Goal: Understand process/instructions

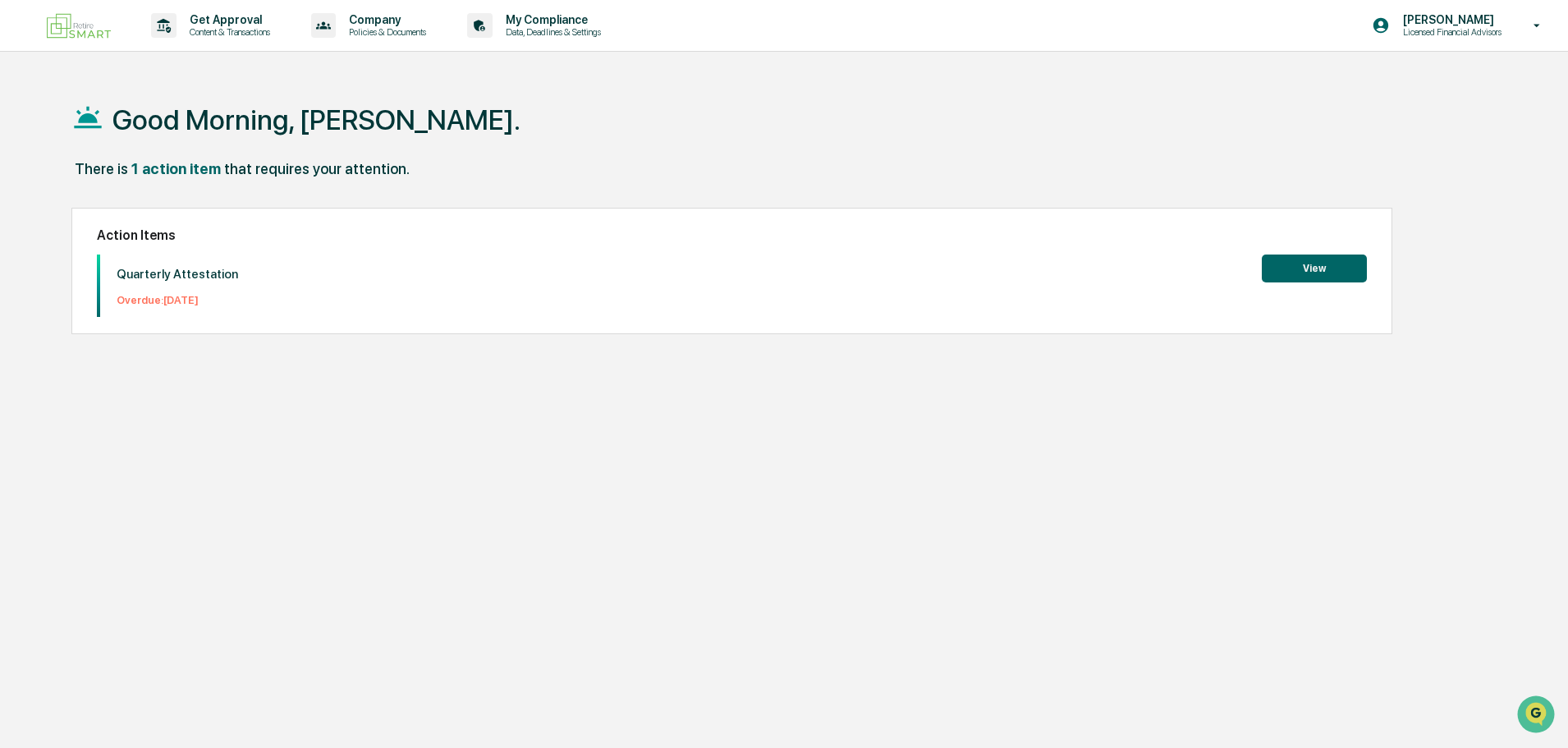
click at [1316, 278] on button "View" at bounding box center [1313, 269] width 105 height 28
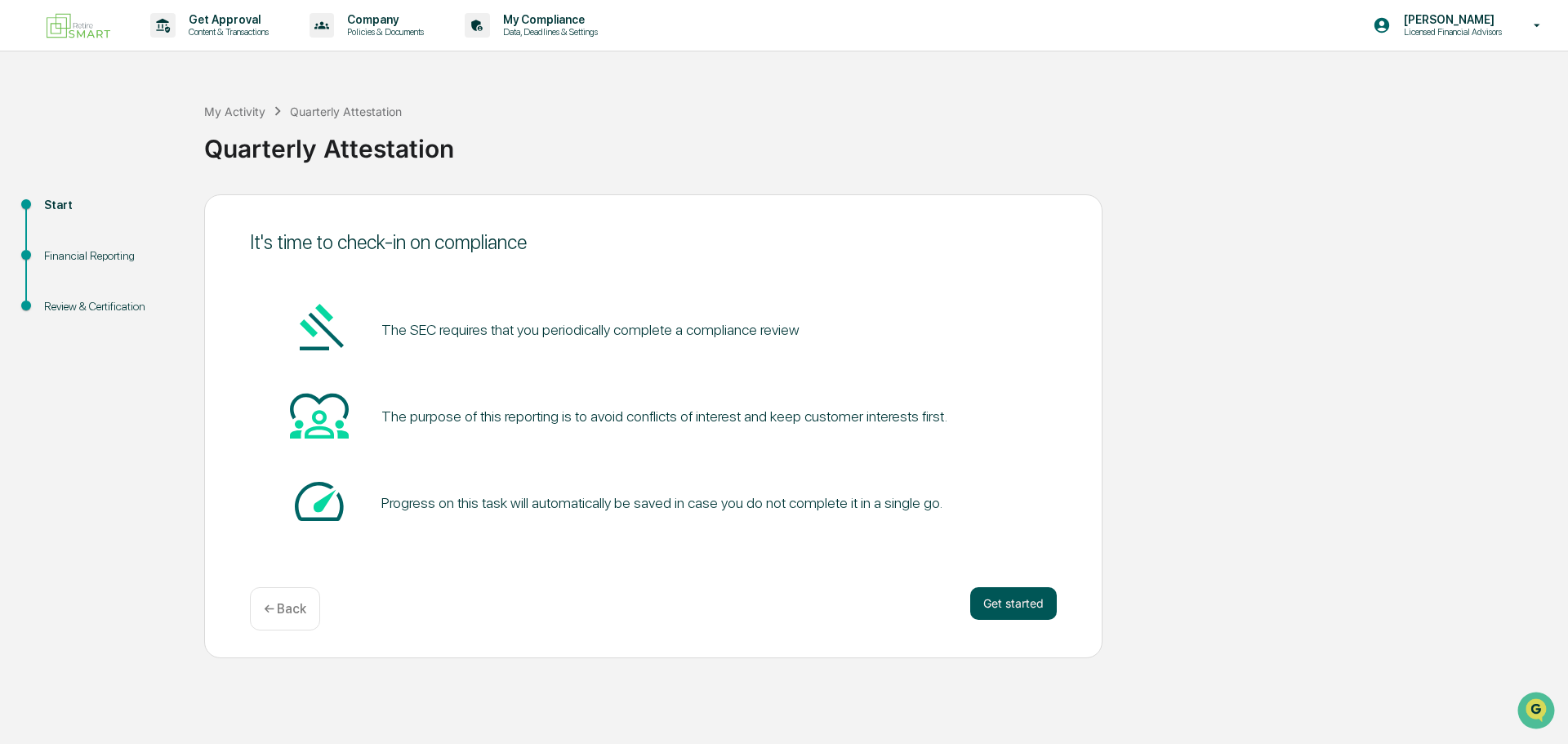
click at [1030, 606] on button "Get started" at bounding box center [1013, 603] width 87 height 32
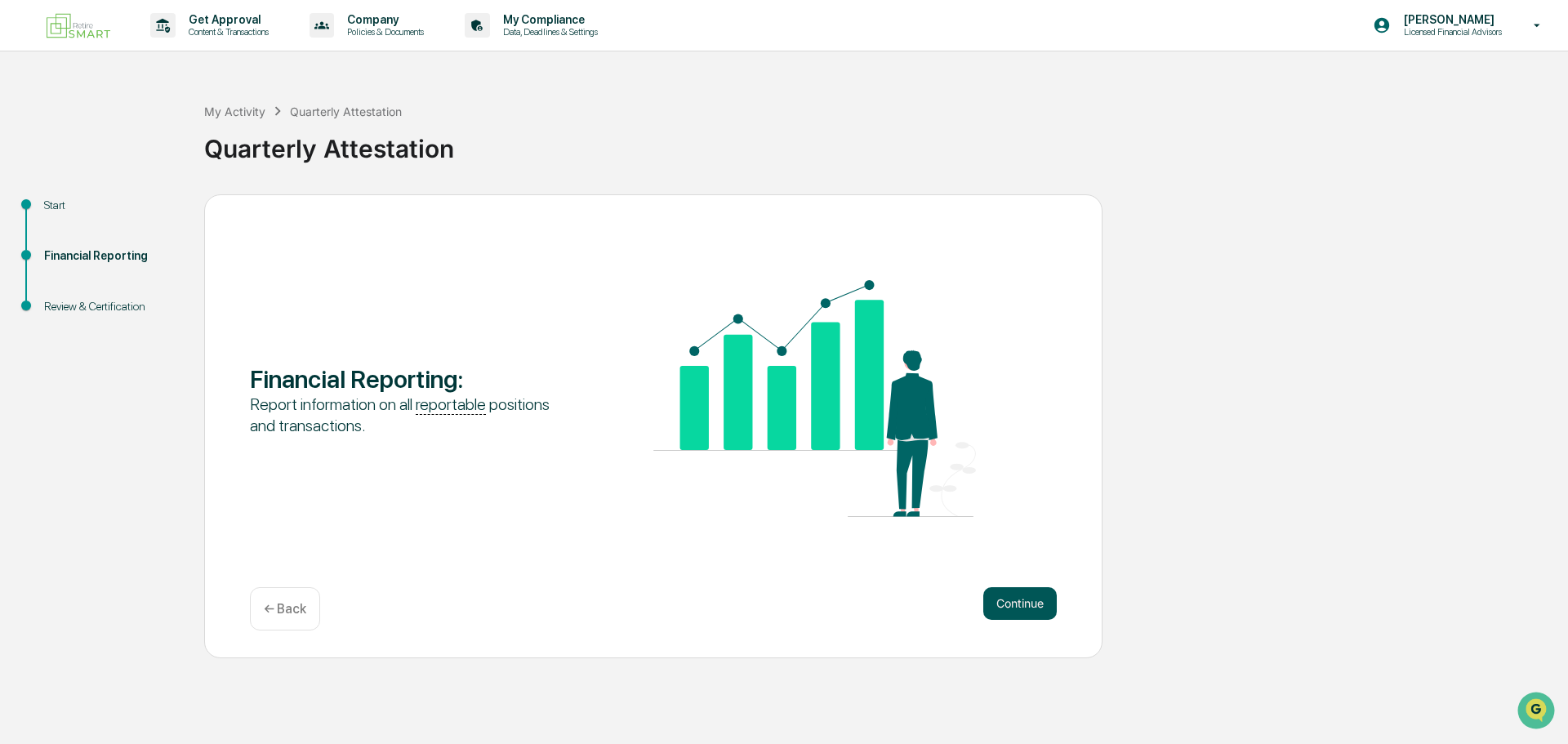
click at [1027, 607] on button "Continue" at bounding box center [1020, 603] width 74 height 32
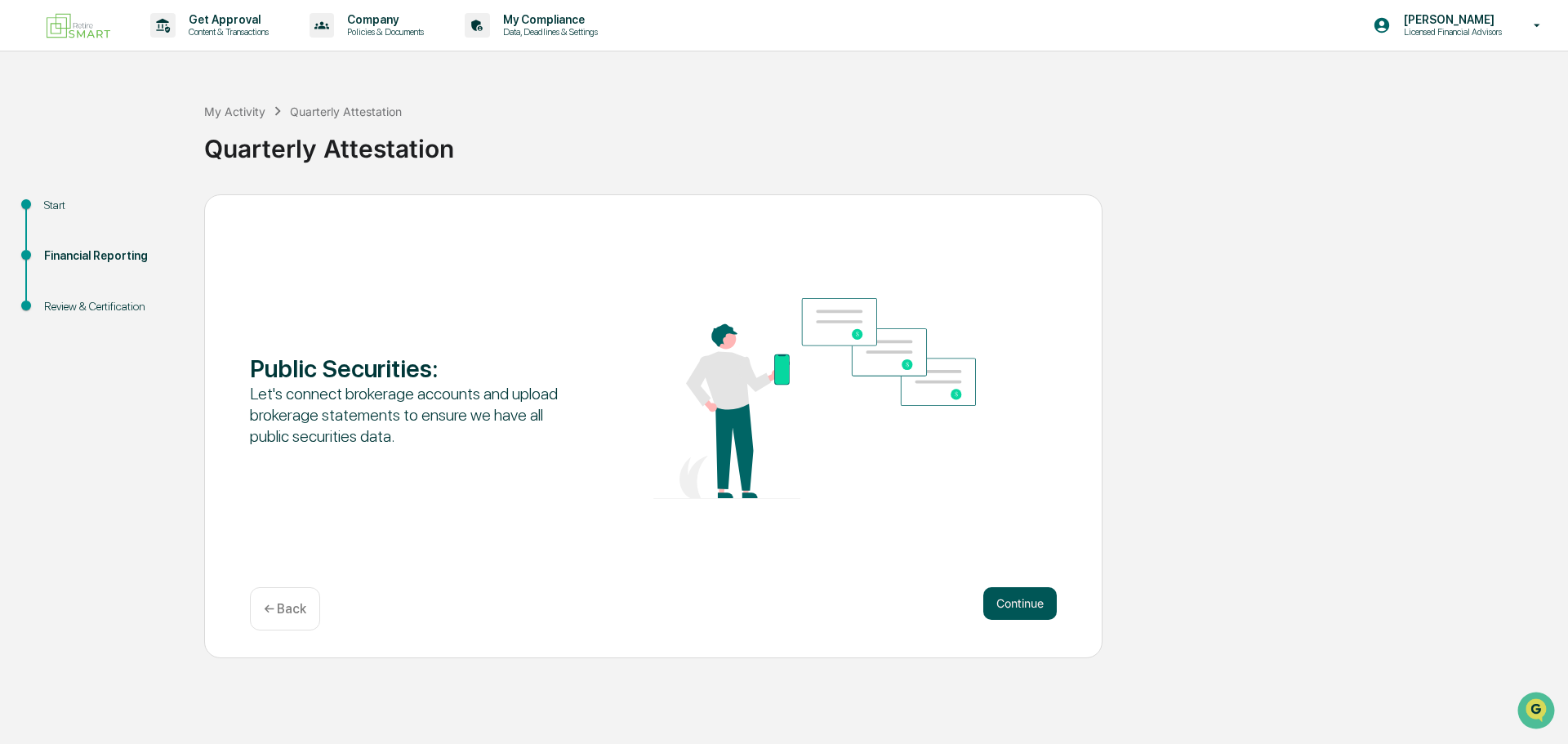
click at [1028, 605] on button "Continue" at bounding box center [1020, 603] width 74 height 32
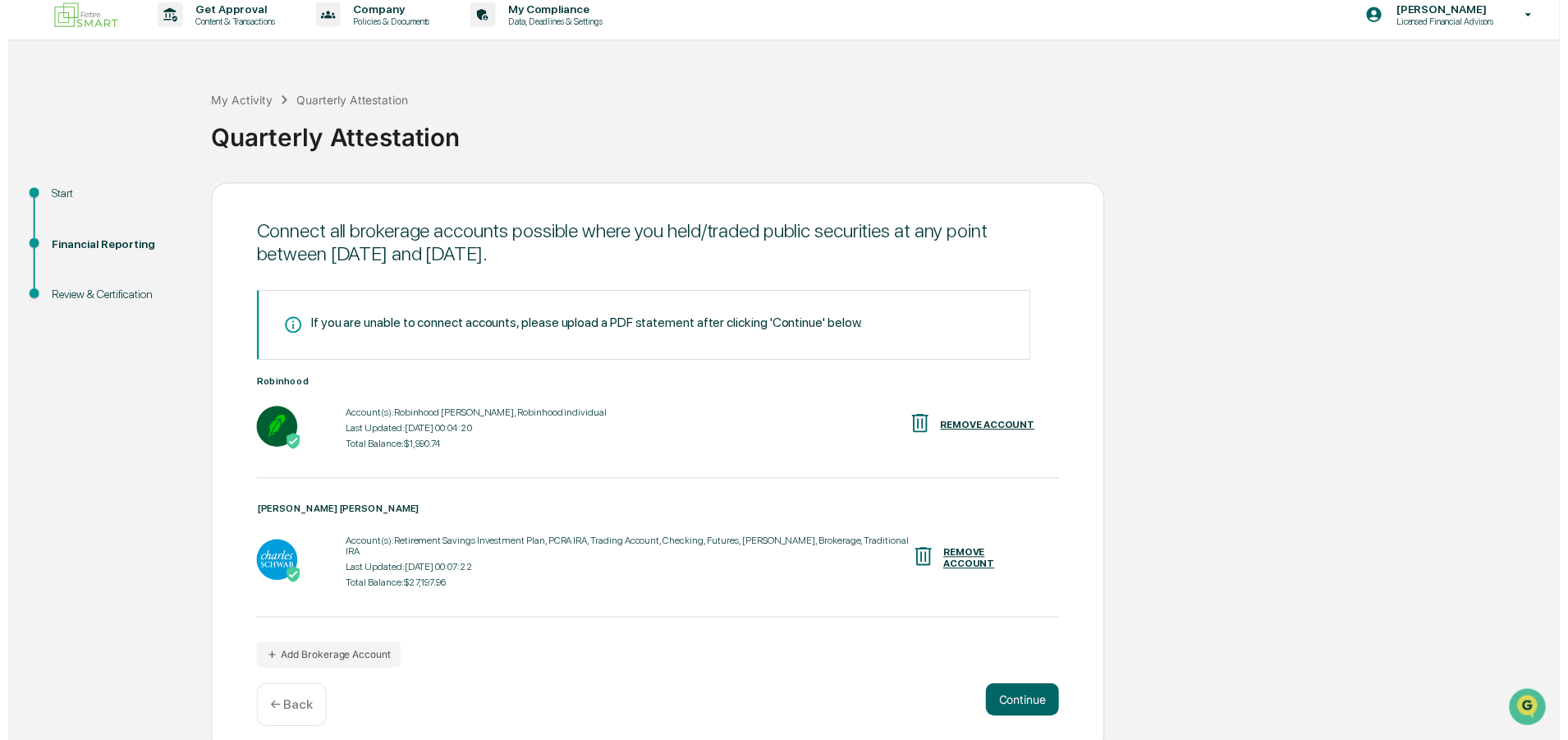
scroll to position [13, 0]
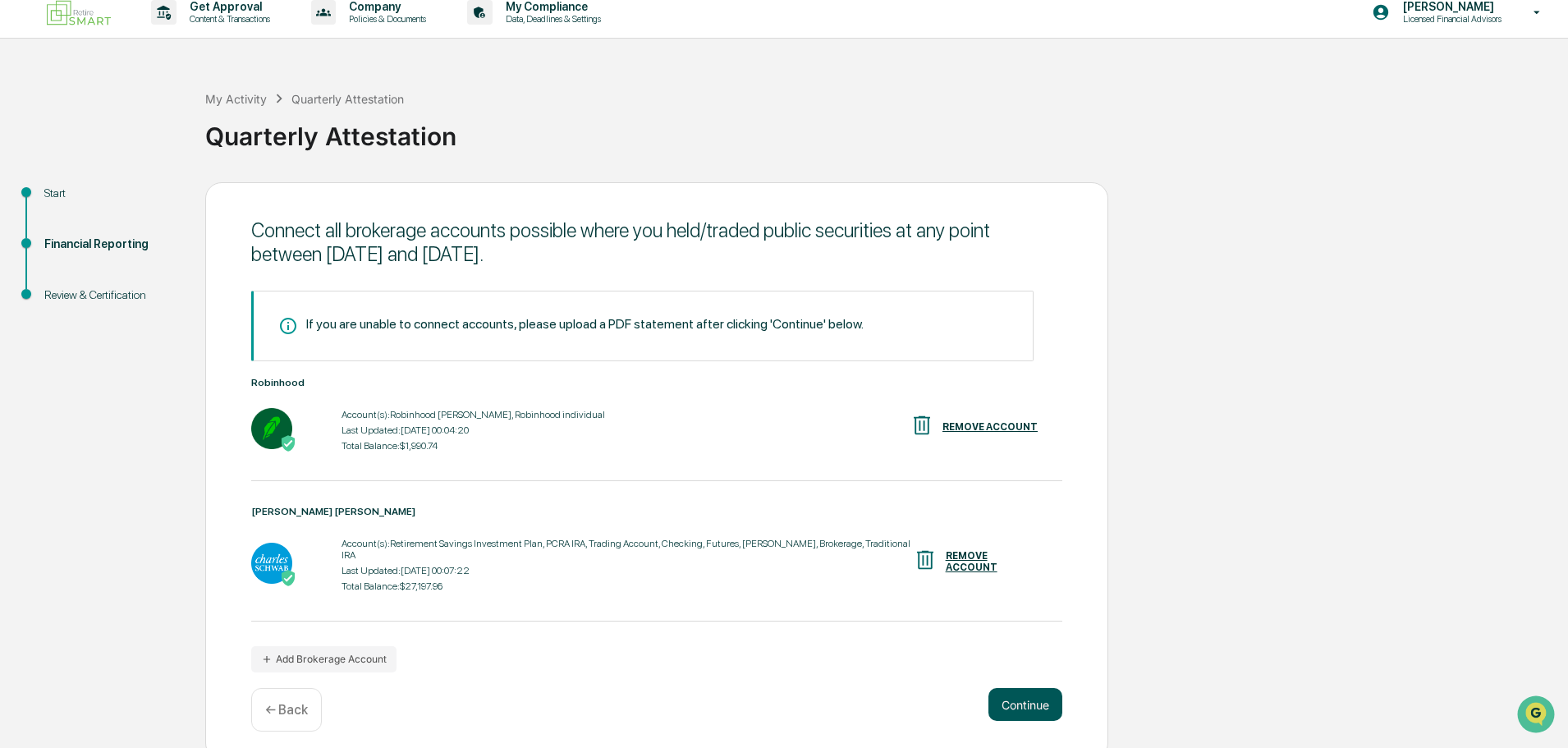
click at [1023, 688] on button "Continue" at bounding box center [1025, 704] width 74 height 33
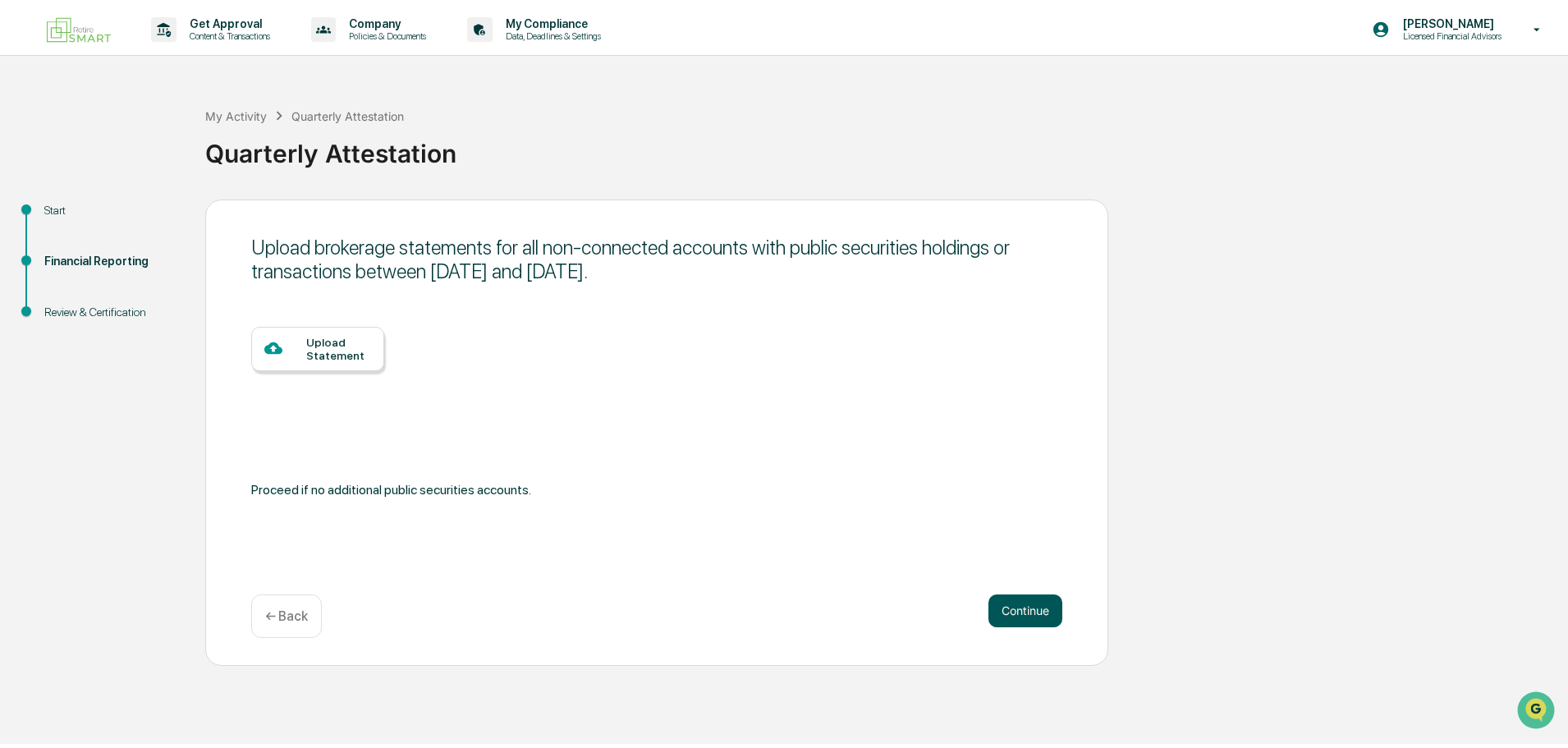
scroll to position [0, 0]
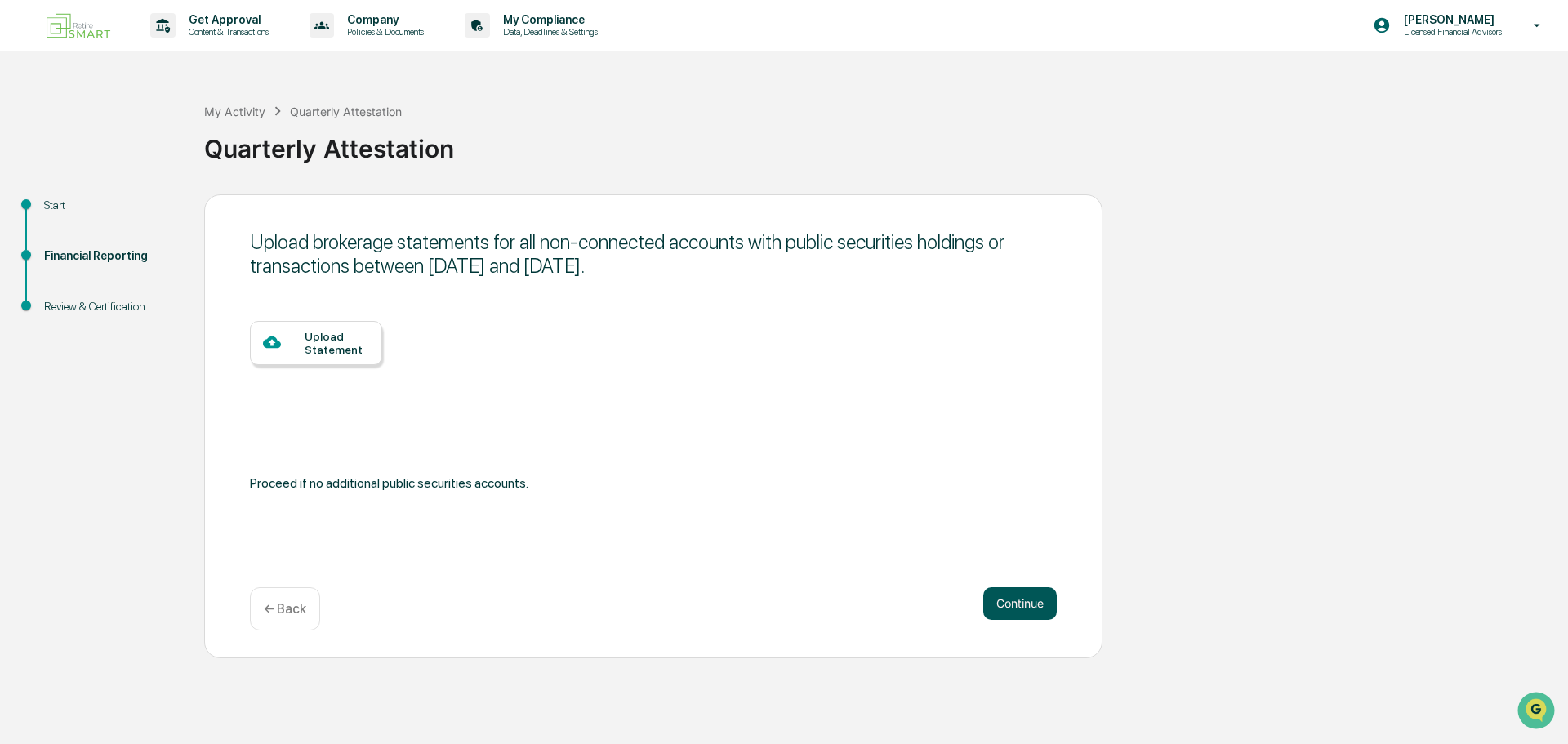
click at [1023, 614] on button "Continue" at bounding box center [1020, 603] width 74 height 32
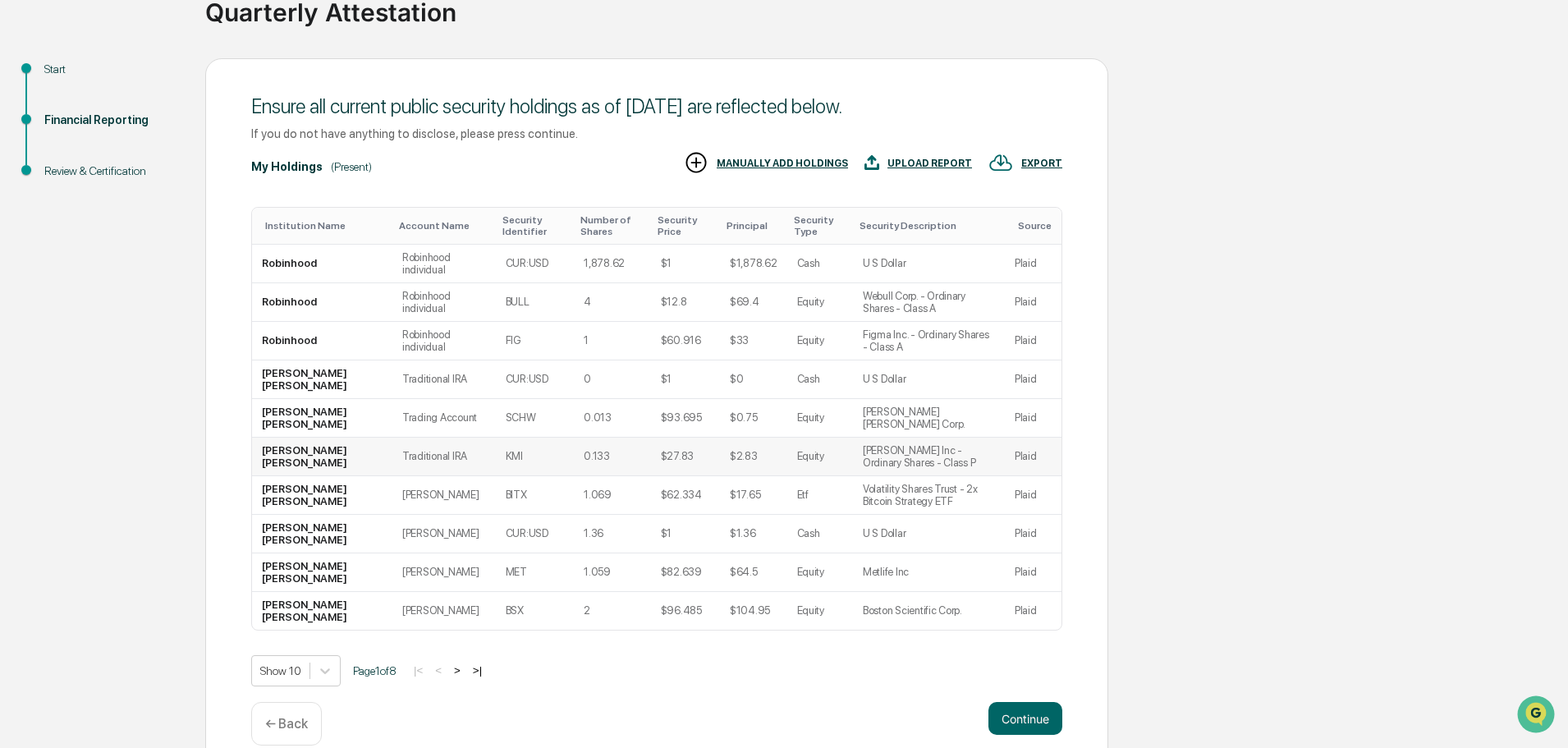
scroll to position [162, 0]
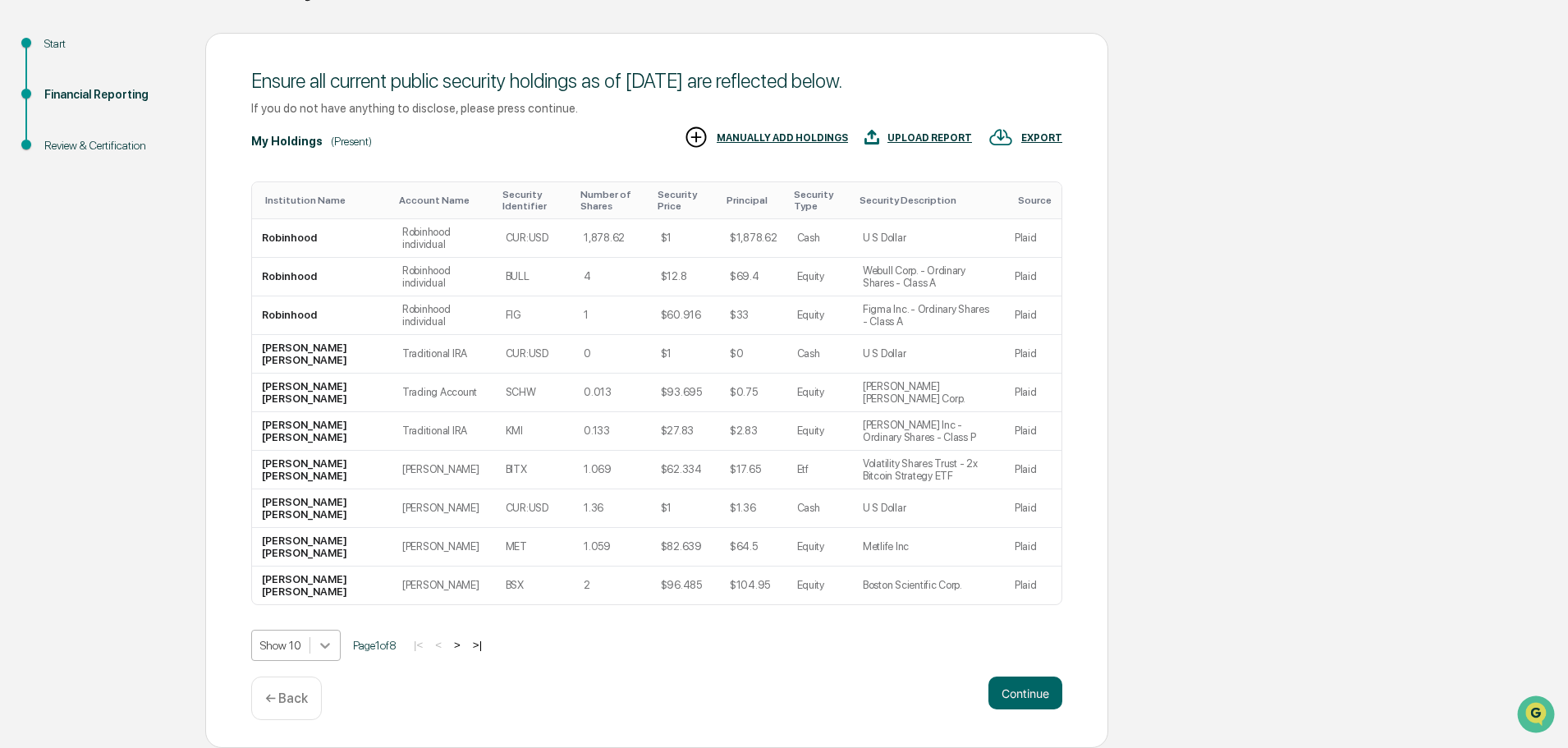
click at [330, 644] on body "Get Approval Content & Transactions Company Policies & Documents My Compliance …" at bounding box center [784, 293] width 1568 height 910
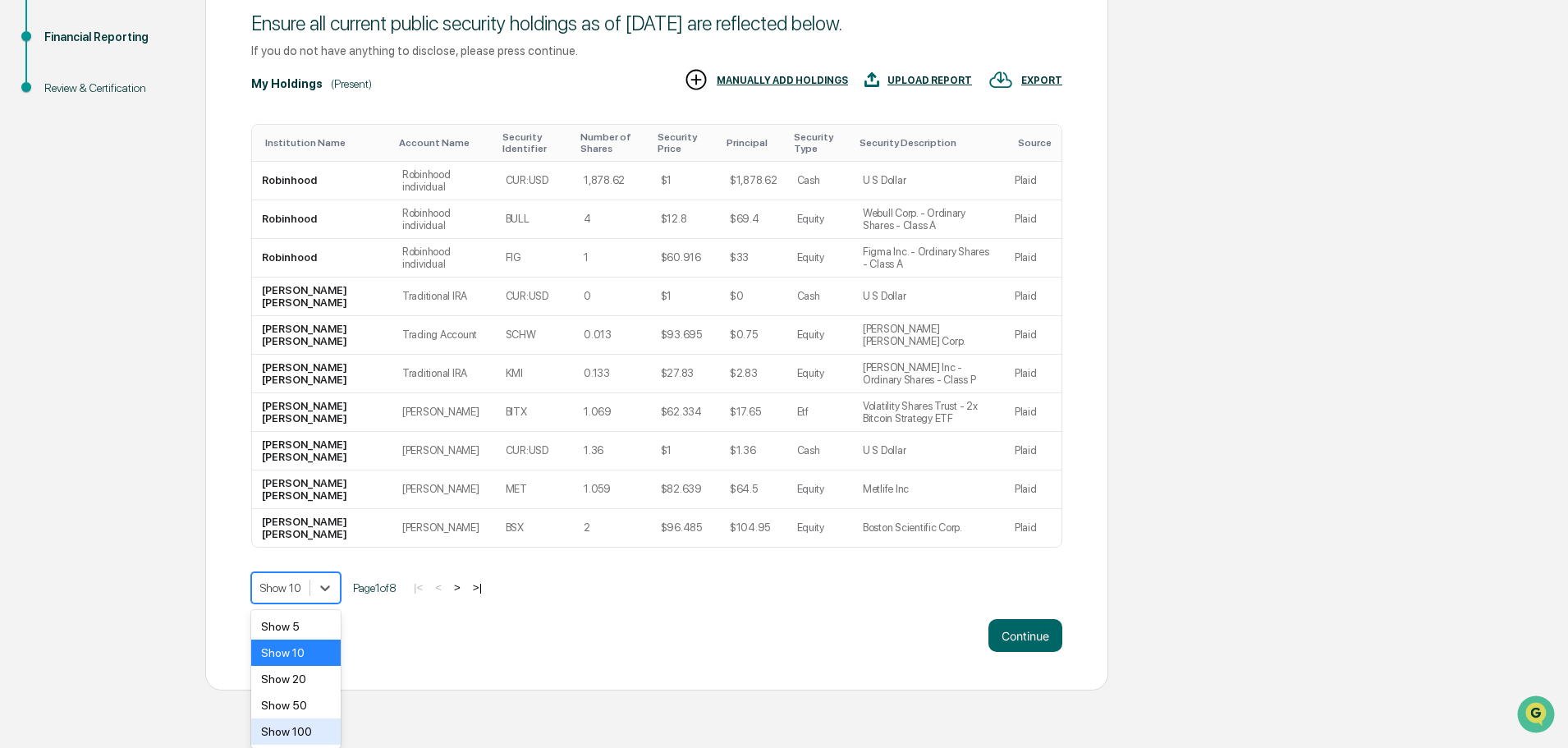
click at [283, 732] on div "Show 100" at bounding box center [296, 731] width 90 height 26
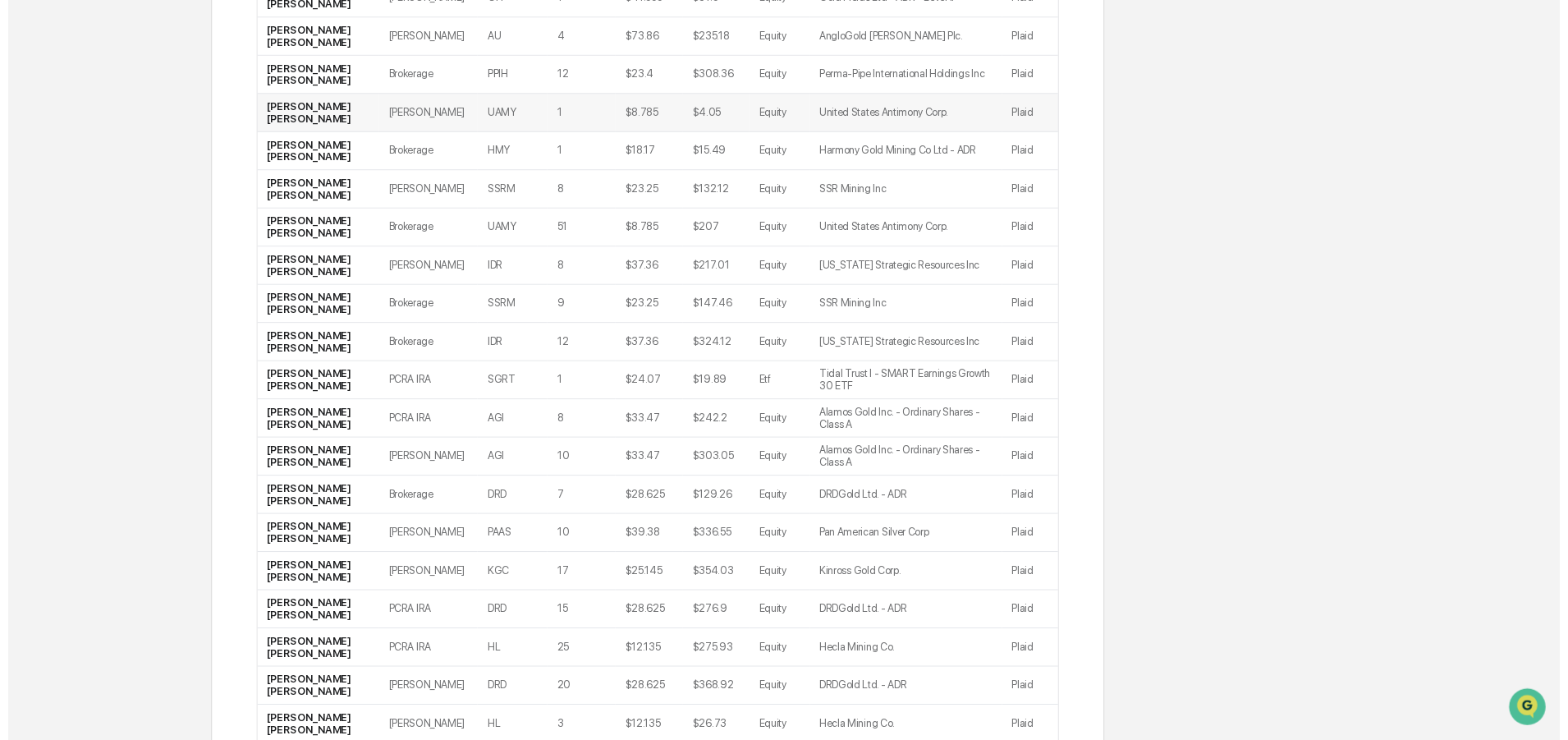
scroll to position [2516, 0]
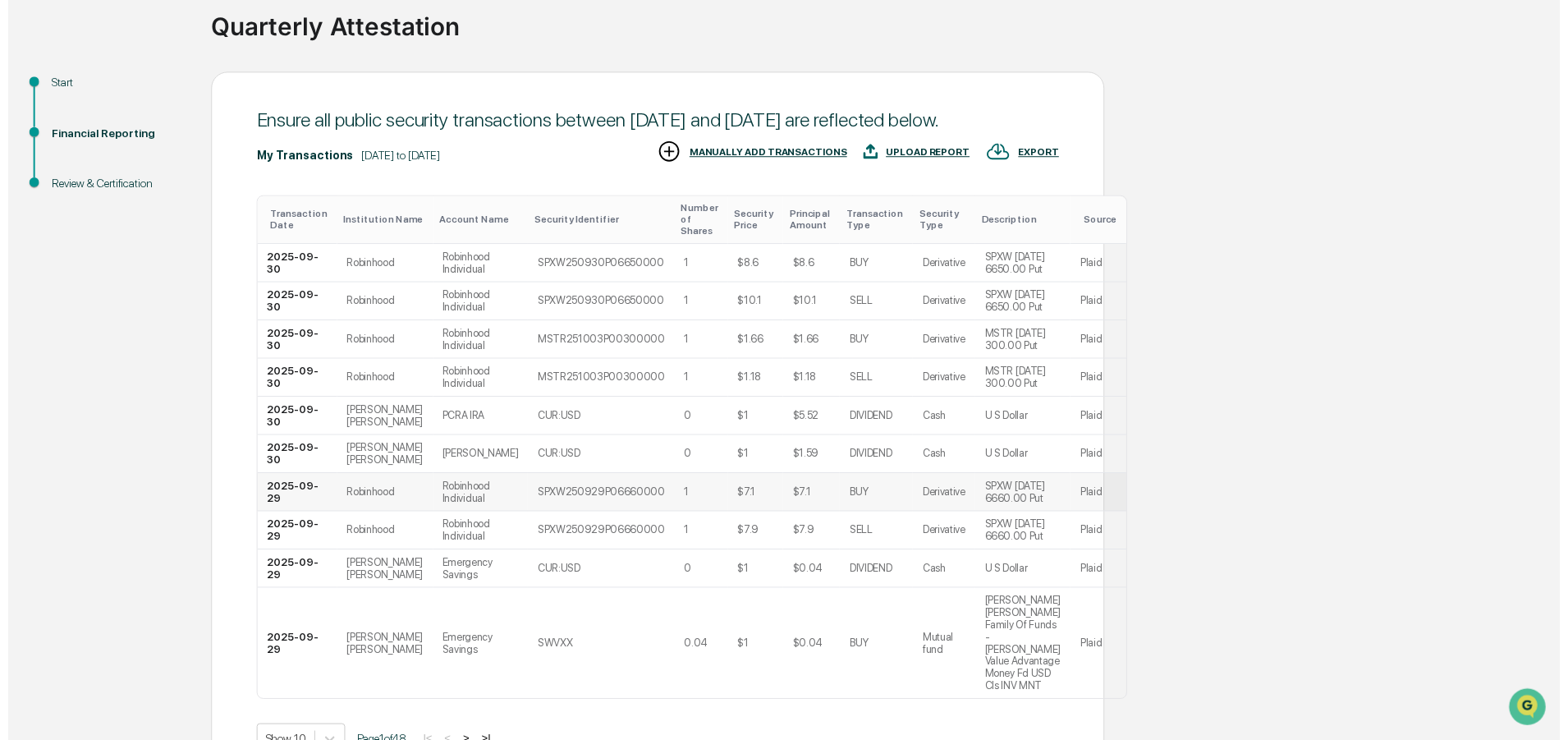
scroll to position [211, 0]
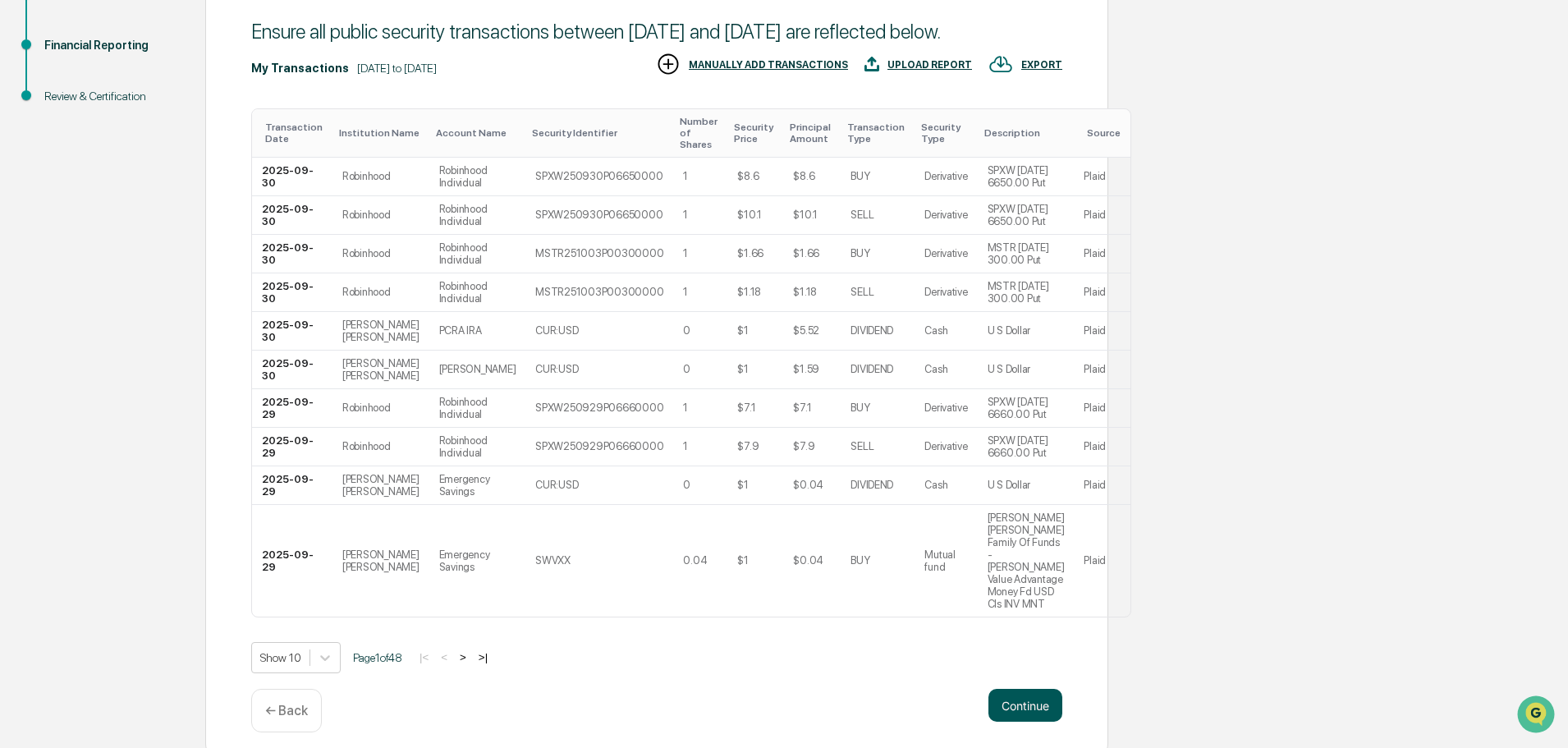
click at [1008, 699] on button "Continue" at bounding box center [1025, 705] width 74 height 33
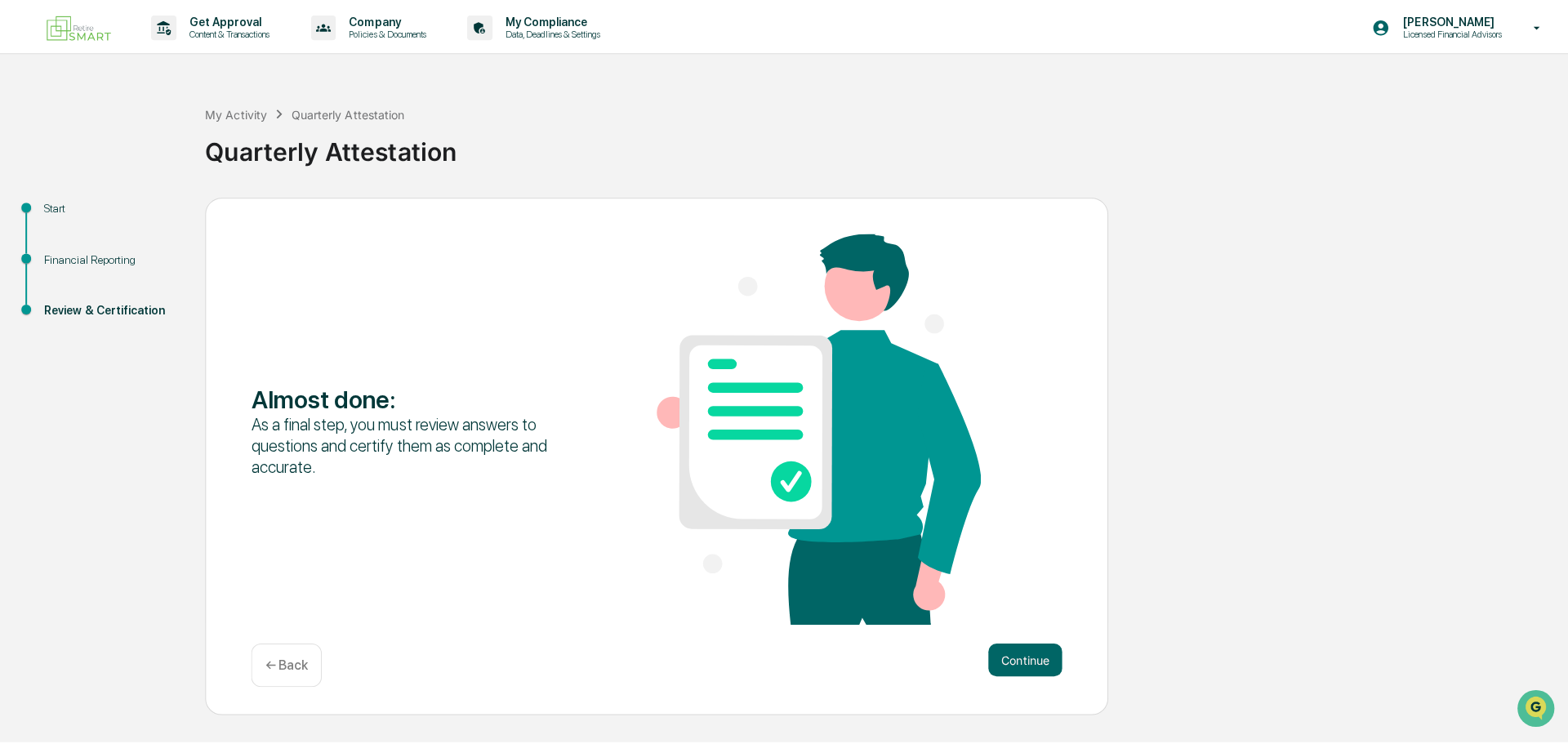
scroll to position [0, 0]
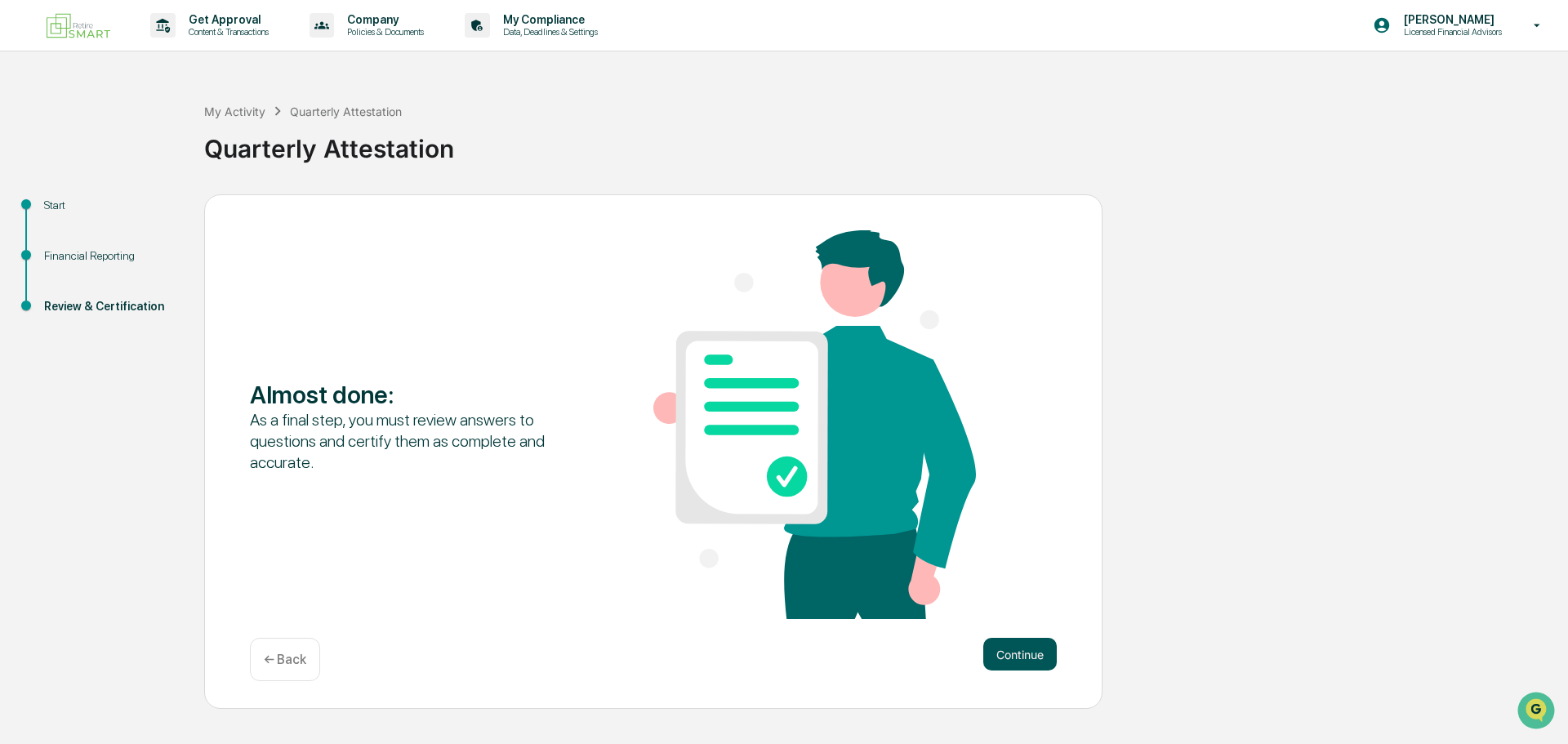
click at [1025, 657] on button "Continue" at bounding box center [1020, 654] width 74 height 32
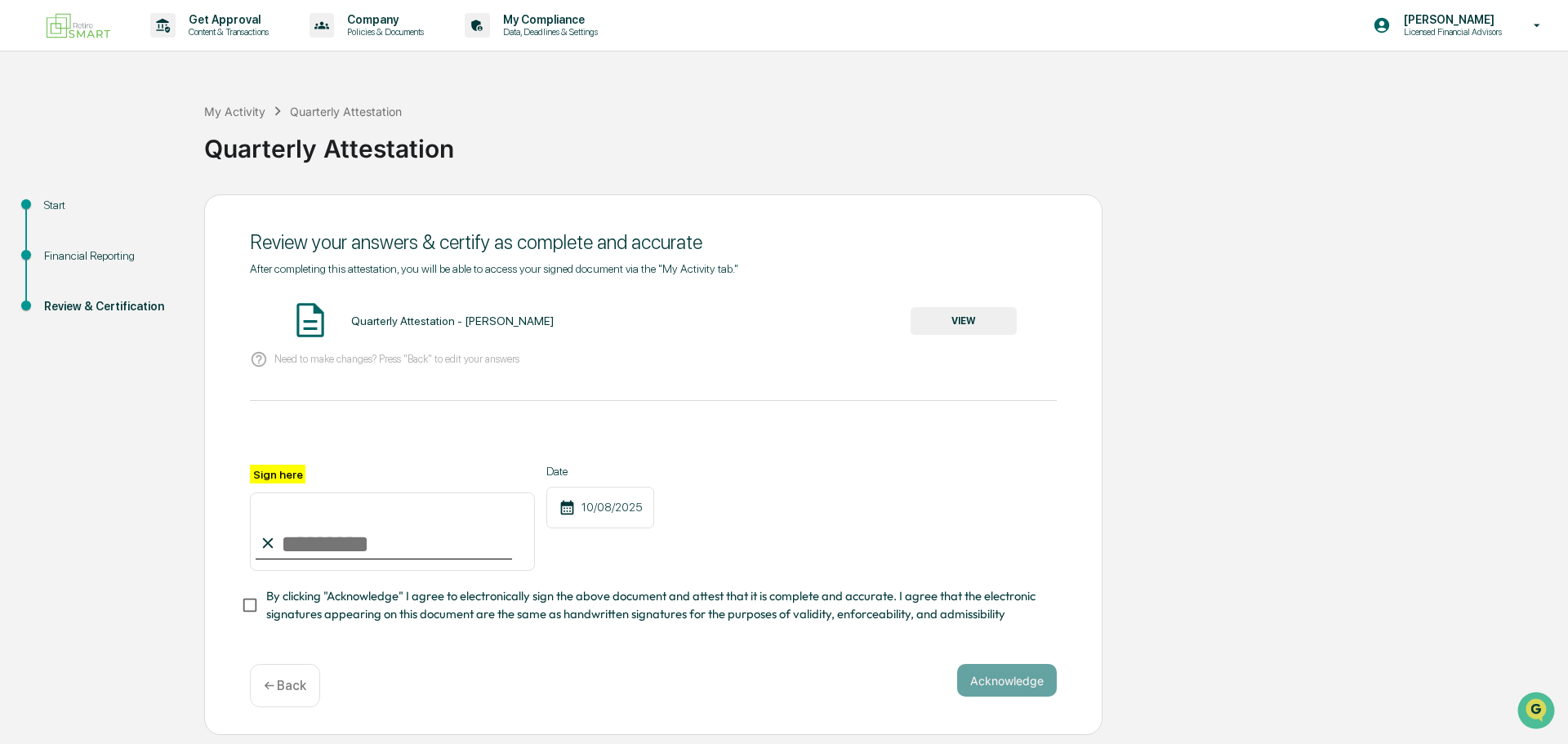
click at [948, 325] on button "VIEW" at bounding box center [963, 321] width 106 height 28
